Goal: Task Accomplishment & Management: Manage account settings

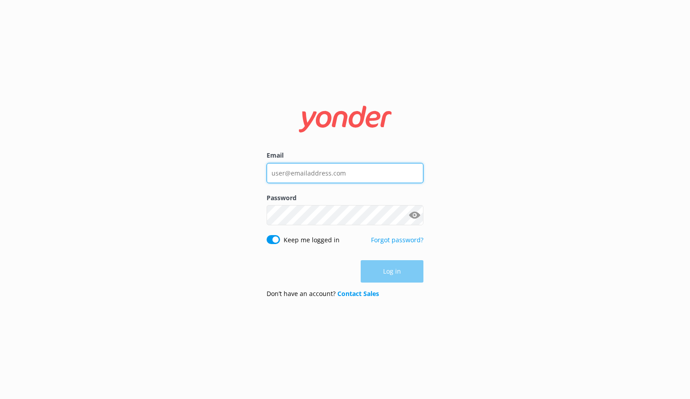
type input "[EMAIL_ADDRESS][DOMAIN_NAME]"
click at [384, 271] on div "Log in" at bounding box center [345, 271] width 157 height 22
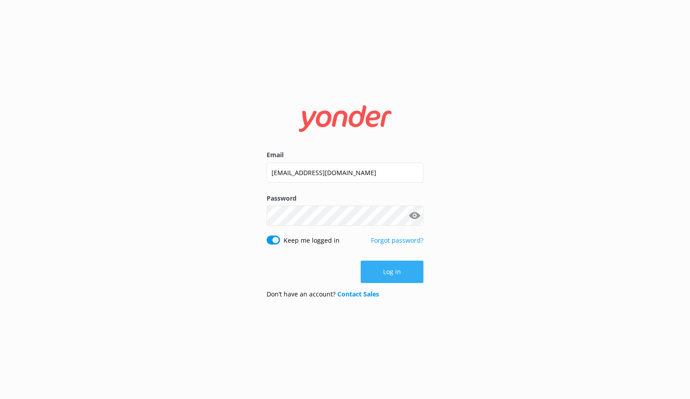
click at [402, 276] on button "Log in" at bounding box center [392, 272] width 63 height 22
